Goal: Navigation & Orientation: Find specific page/section

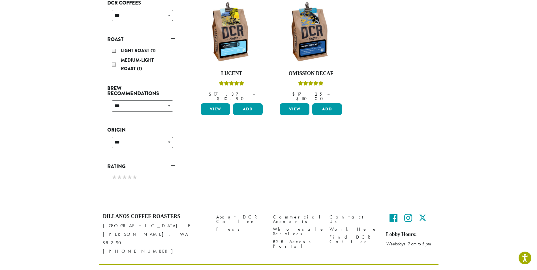
scroll to position [105, 0]
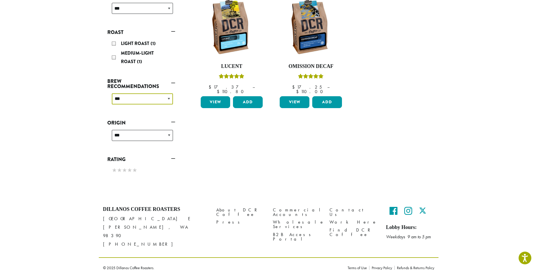
click at [168, 99] on select "**********" at bounding box center [142, 98] width 61 height 11
click at [240, 140] on div at bounding box center [311, 137] width 238 height 20
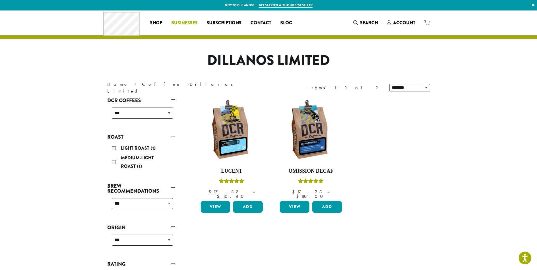
click at [187, 23] on span "Businesses" at bounding box center [184, 23] width 26 height 7
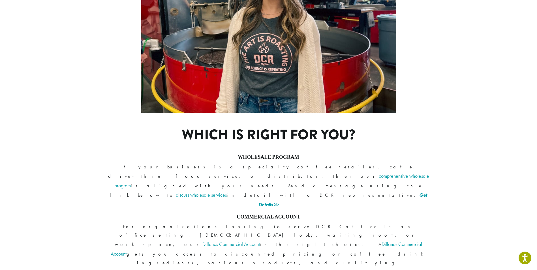
scroll to position [390, 0]
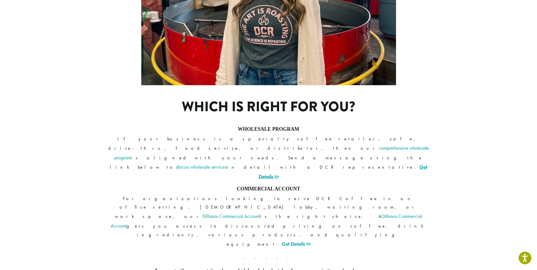
click at [347, 164] on link "Get Details >>" at bounding box center [343, 172] width 169 height 16
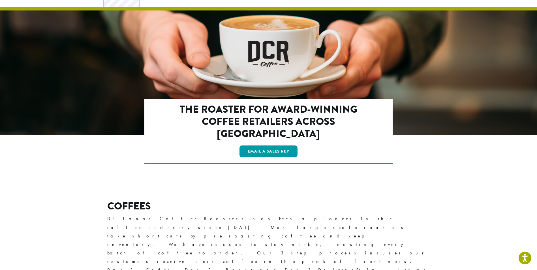
scroll to position [142, 0]
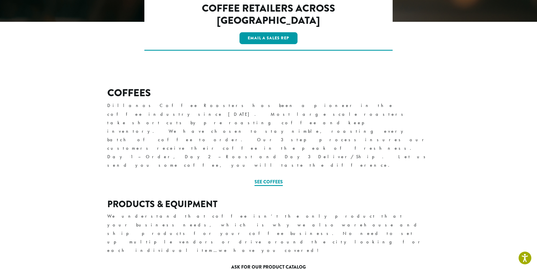
click at [256, 264] on link "Ask for our Product Catalog" at bounding box center [268, 267] width 74 height 7
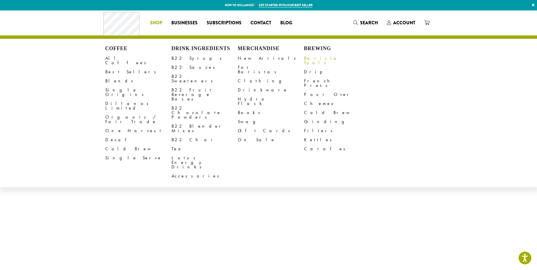
click at [311, 57] on link "Barista Tools" at bounding box center [337, 61] width 66 height 14
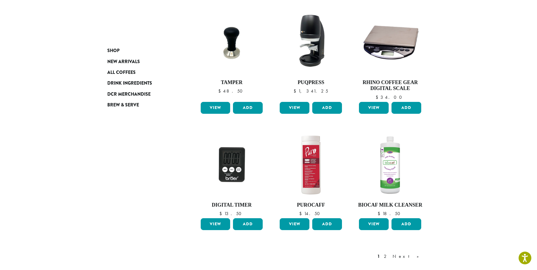
scroll to position [425, 0]
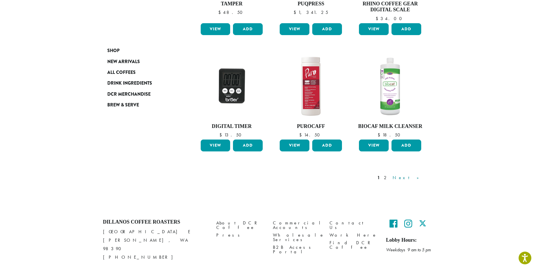
click at [415, 176] on link "Next »" at bounding box center [408, 177] width 33 height 7
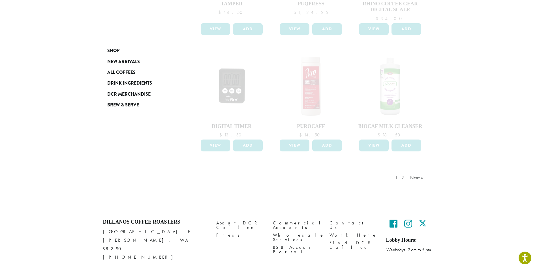
click at [404, 176] on div "1 2 Next »" at bounding box center [410, 183] width 32 height 27
